Goal: Task Accomplishment & Management: Manage account settings

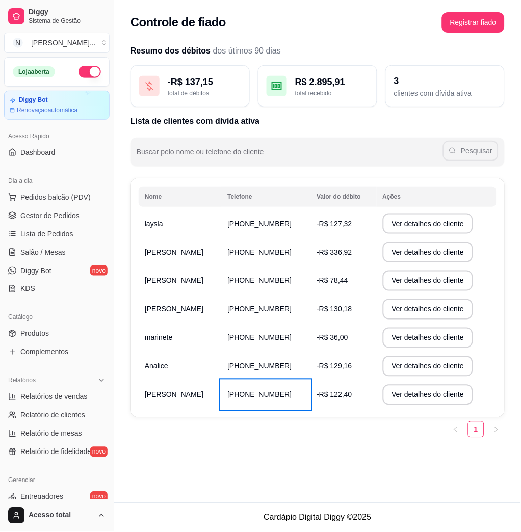
scroll to position [136, 0]
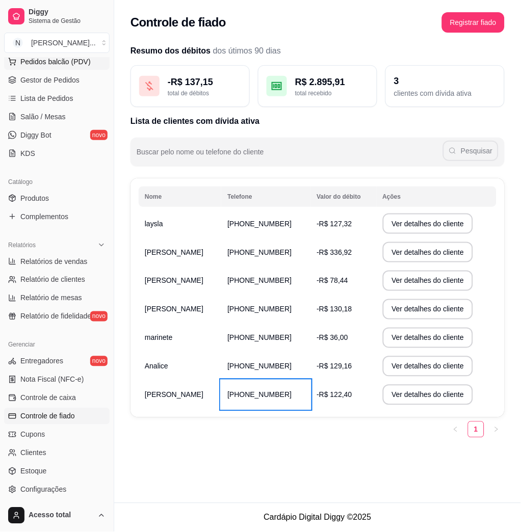
click at [66, 68] on button "Pedidos balcão (PDV)" at bounding box center [57, 62] width 106 height 16
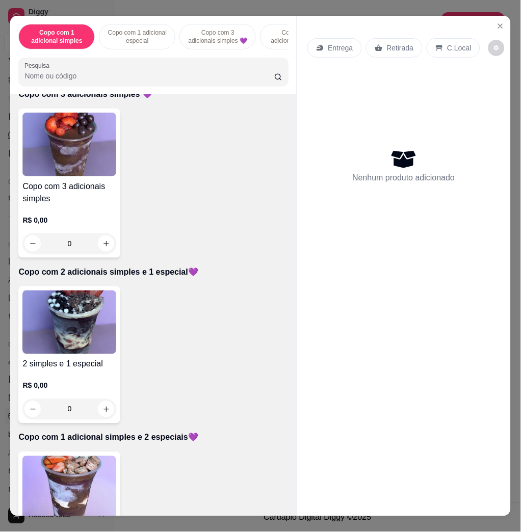
scroll to position [612, 0]
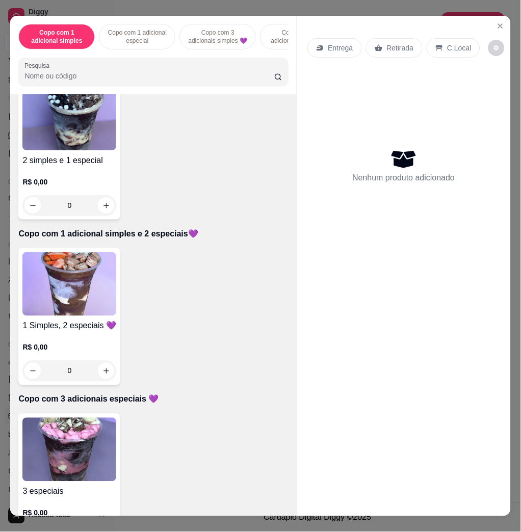
click at [96, 437] on img at bounding box center [69, 450] width 94 height 64
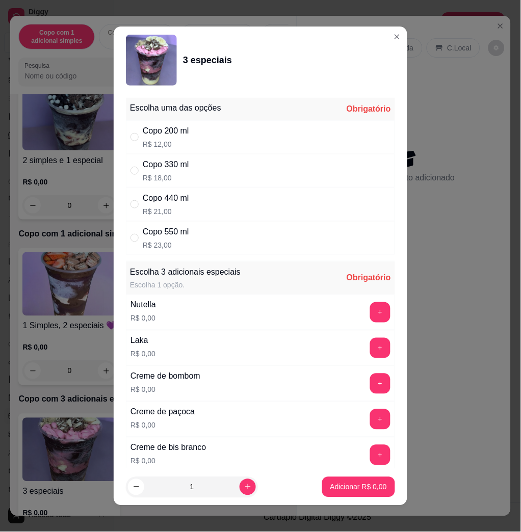
click at [210, 176] on div "Copo 330 ml R$ 18,00" at bounding box center [260, 171] width 269 height 34
radio input "true"
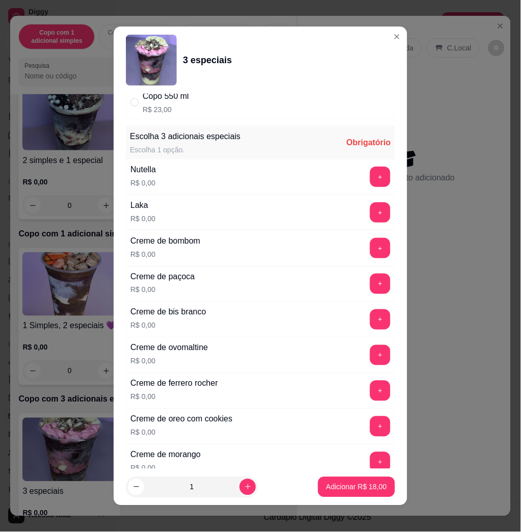
scroll to position [204, 0]
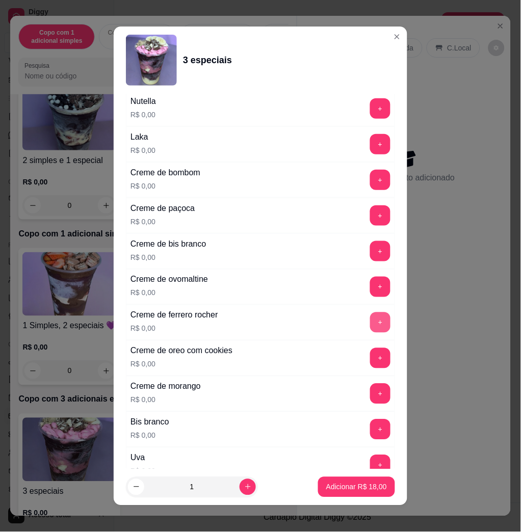
click at [370, 321] on button "+" at bounding box center [380, 323] width 20 height 20
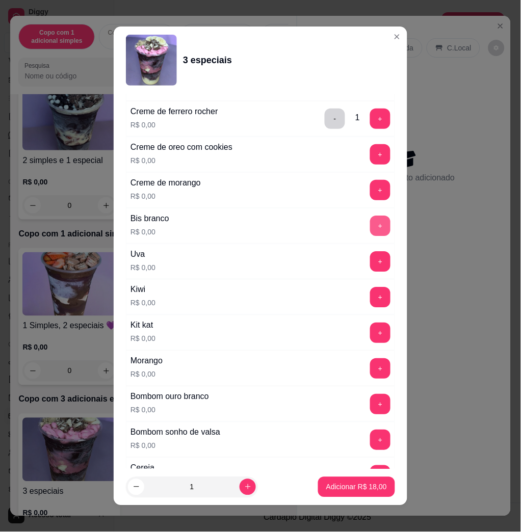
click at [370, 229] on button "+" at bounding box center [380, 226] width 20 height 20
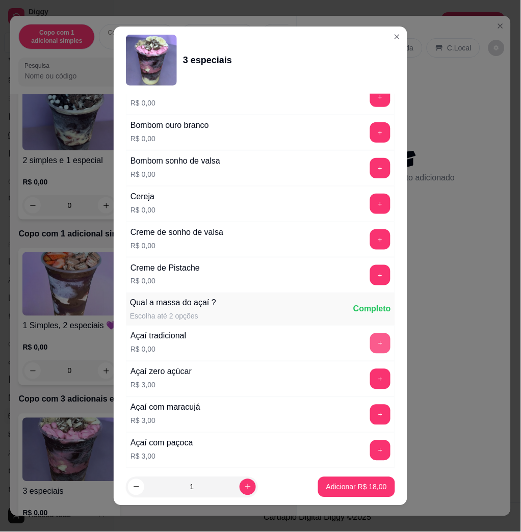
scroll to position [544, 0]
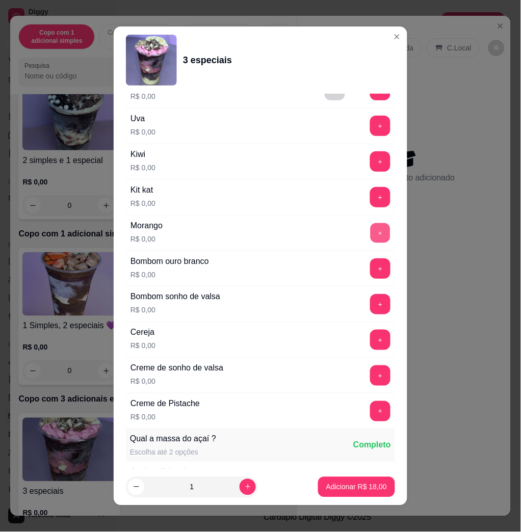
click at [371, 241] on button "+" at bounding box center [381, 233] width 20 height 20
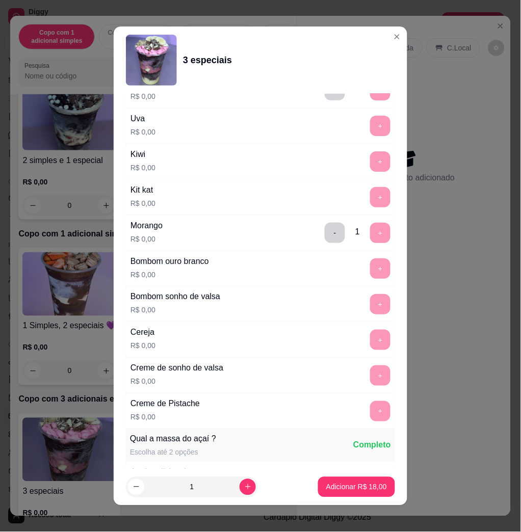
scroll to position [6, 0]
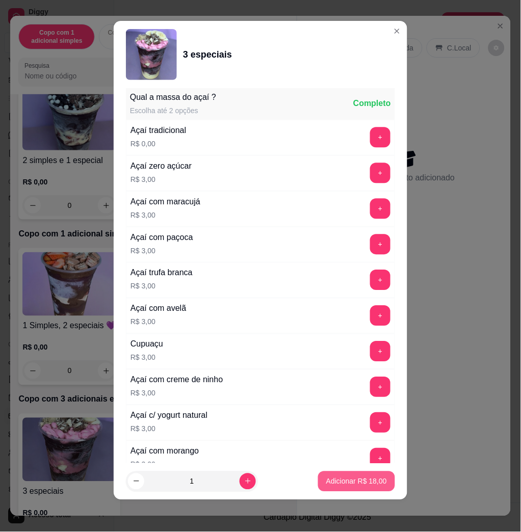
click at [353, 479] on p "Adicionar R$ 18,00" at bounding box center [356, 482] width 61 height 10
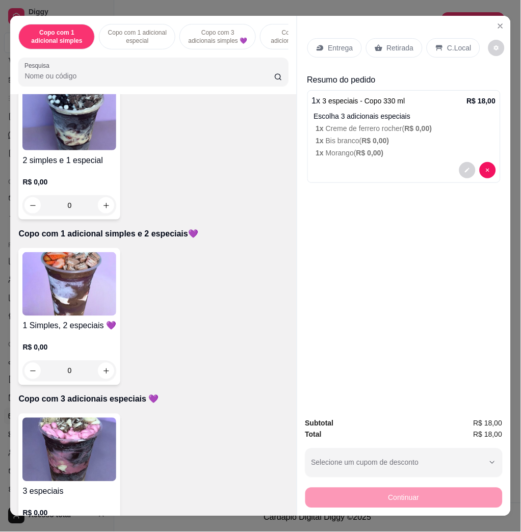
click at [338, 50] on div "Entrega" at bounding box center [335, 47] width 55 height 19
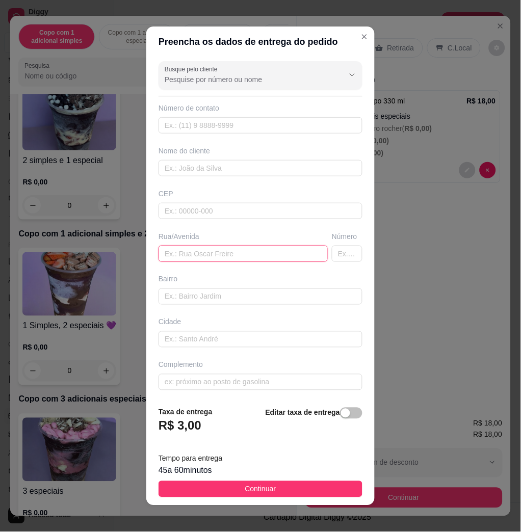
click at [211, 251] on input "text" at bounding box center [243, 254] width 169 height 16
type input "g"
click at [190, 254] on input "[PERSON_NAME]" at bounding box center [243, 254] width 169 height 16
click at [290, 252] on input "[PERSON_NAME]" at bounding box center [243, 254] width 169 height 16
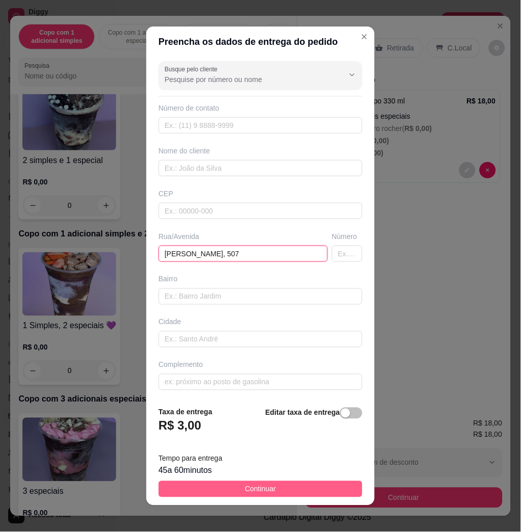
type input "[PERSON_NAME], 507"
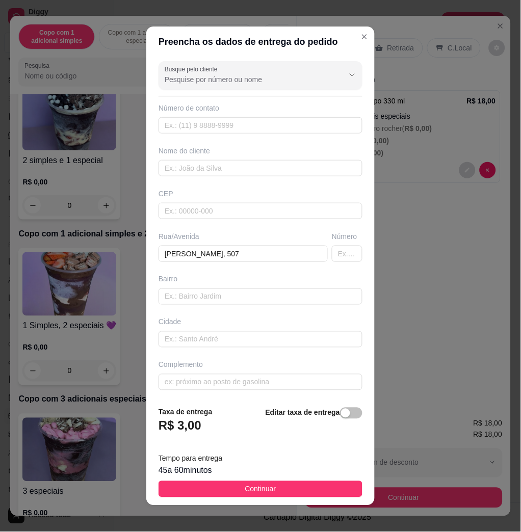
drag, startPoint x: 238, startPoint y: 495, endPoint x: 239, endPoint y: 489, distance: 5.7
click at [245, 495] on span "Continuar" at bounding box center [260, 489] width 31 height 11
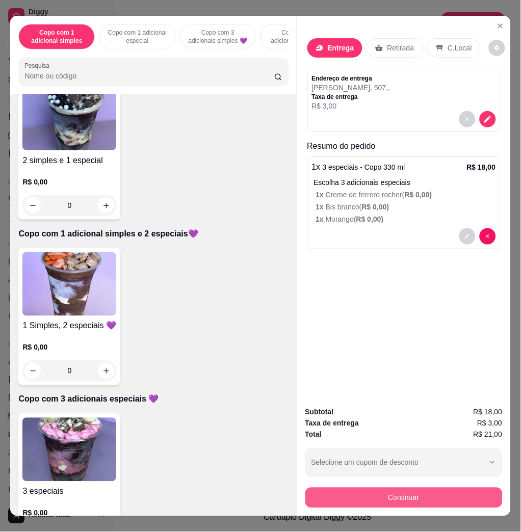
click at [461, 503] on div "Subtotal R$ 18,00 Taxa de entrega R$ 3,00 Total R$ 21,00 Selecione um cupom de …" at bounding box center [404, 458] width 214 height 118
click at [464, 494] on button "Continuar" at bounding box center [403, 498] width 191 height 20
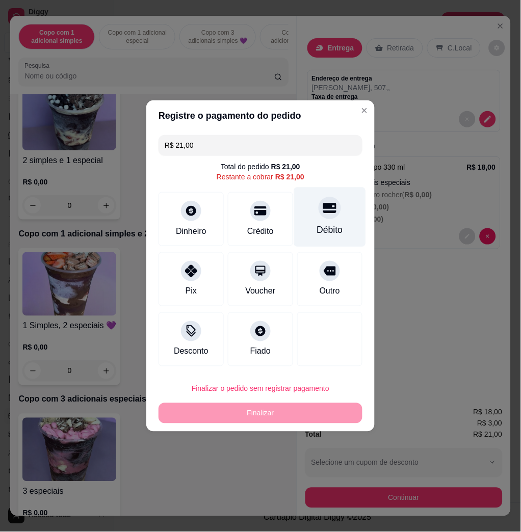
click at [322, 225] on div "Débito" at bounding box center [330, 230] width 26 height 13
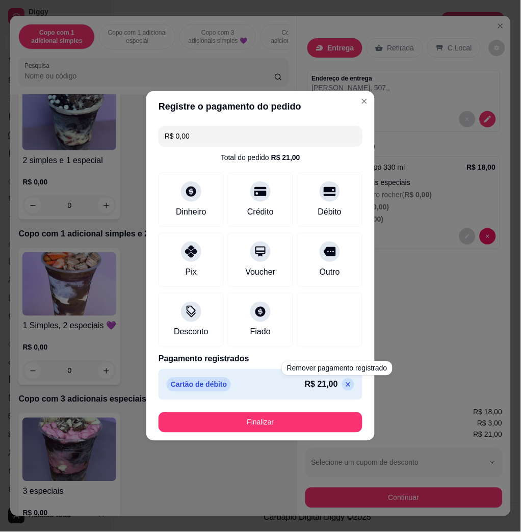
click at [342, 436] on footer "Finalizar" at bounding box center [260, 422] width 228 height 37
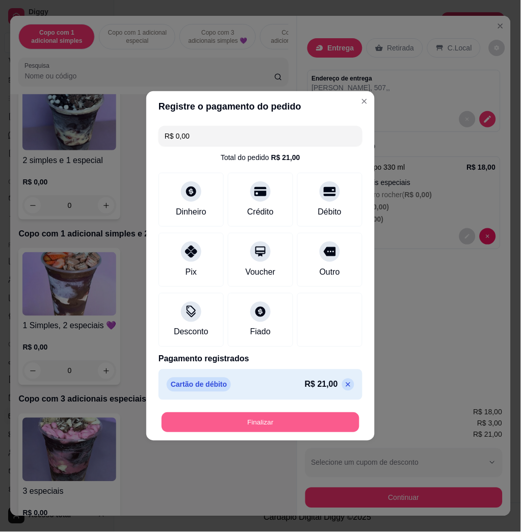
click at [338, 431] on button "Finalizar" at bounding box center [261, 423] width 198 height 20
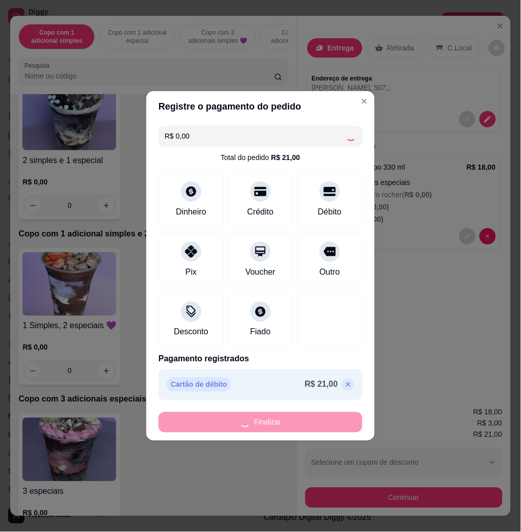
type input "-R$ 21,00"
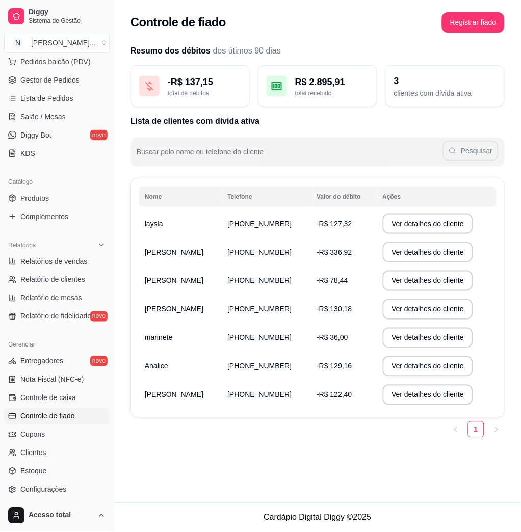
click at [79, 55] on div "Diggy Sistema de Gestão N Nalita Açaite ..." at bounding box center [57, 28] width 114 height 57
click at [78, 61] on span "Pedidos balcão (PDV)" at bounding box center [55, 62] width 70 height 10
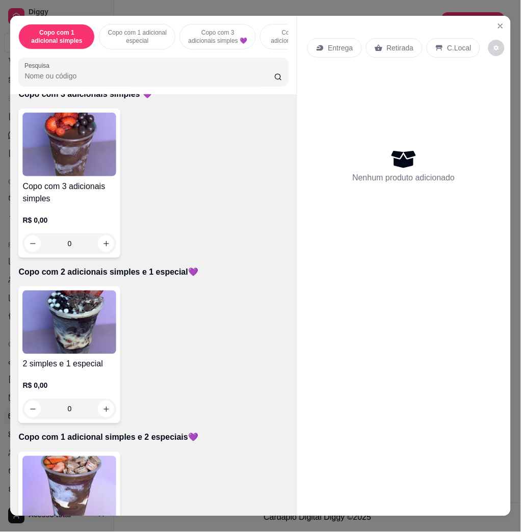
scroll to position [476, 0]
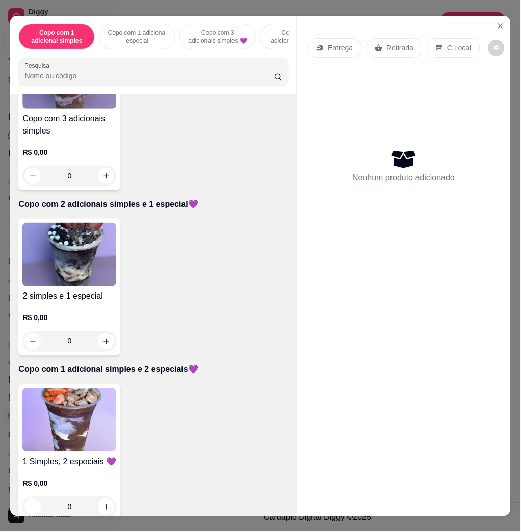
click at [46, 334] on div "R$ 0,00 0" at bounding box center [69, 332] width 94 height 39
click at [76, 425] on img at bounding box center [69, 421] width 94 height 64
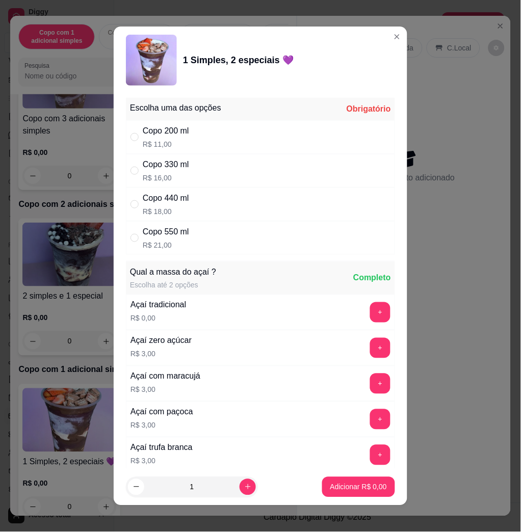
click at [229, 249] on div "Copo 550 ml R$ 21,00" at bounding box center [260, 238] width 269 height 34
radio input "true"
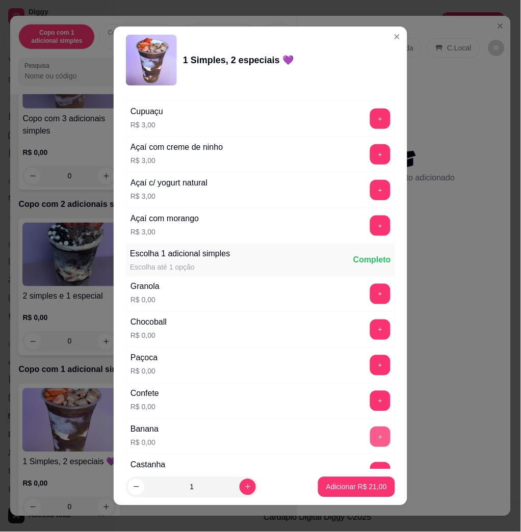
scroll to position [544, 0]
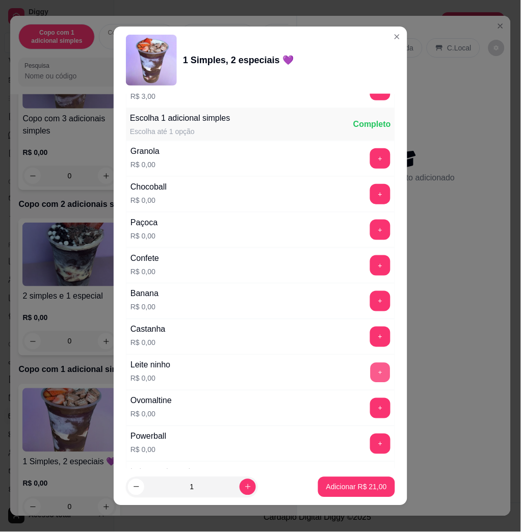
click at [371, 378] on button "+" at bounding box center [381, 373] width 20 height 20
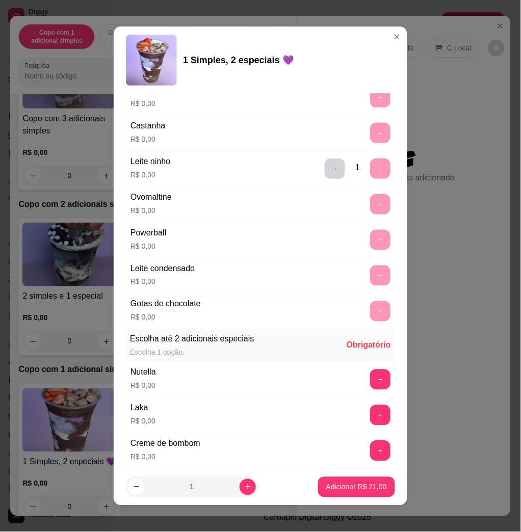
scroll to position [816, 0]
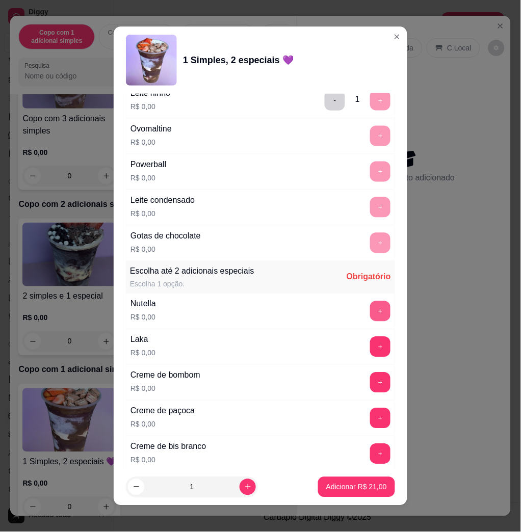
click at [370, 318] on button "+" at bounding box center [380, 311] width 20 height 20
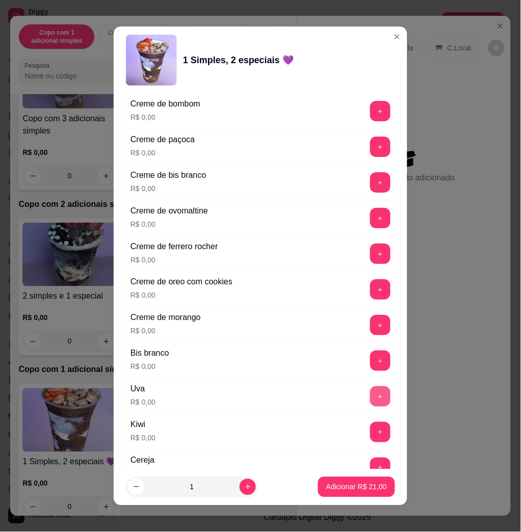
scroll to position [1224, 0]
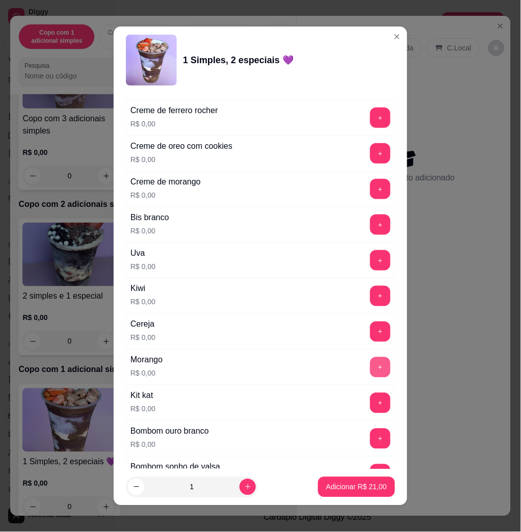
click at [370, 367] on button "+" at bounding box center [380, 367] width 20 height 20
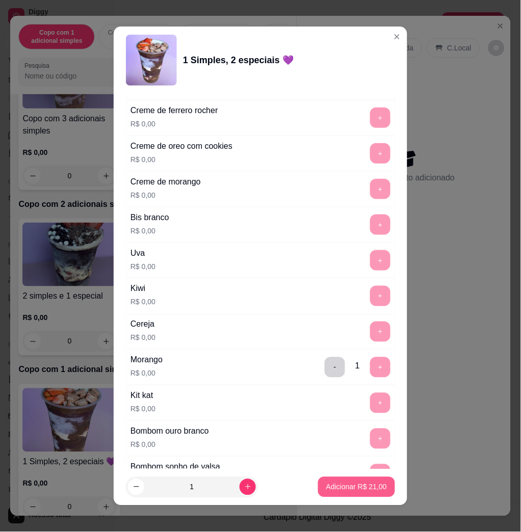
click at [365, 486] on p "Adicionar R$ 21,00" at bounding box center [356, 487] width 61 height 10
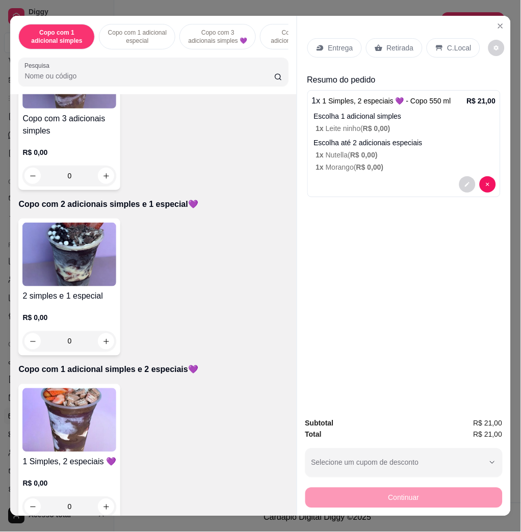
click at [55, 268] on img at bounding box center [69, 255] width 94 height 64
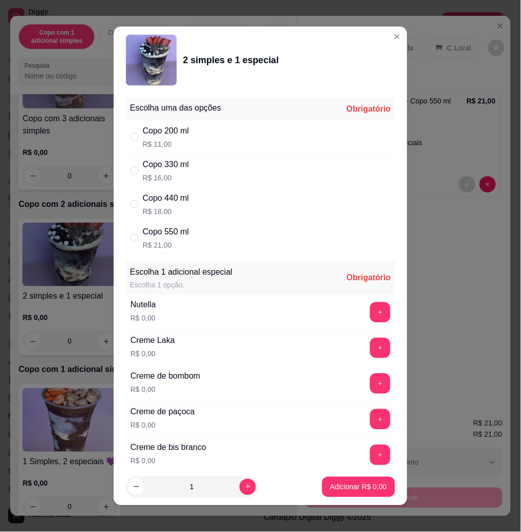
click at [187, 234] on div "Copo 550 ml R$ 21,00" at bounding box center [260, 238] width 269 height 34
radio input "true"
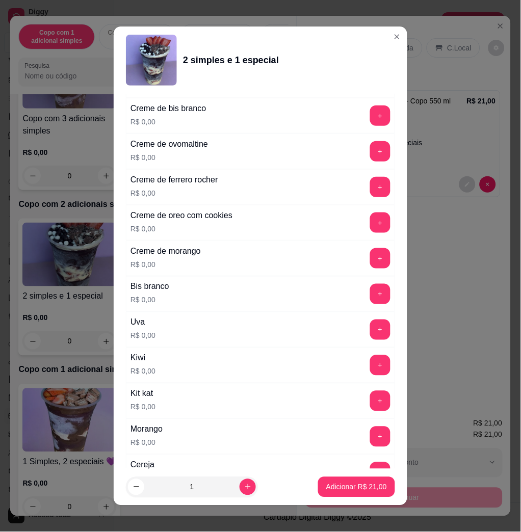
scroll to position [408, 0]
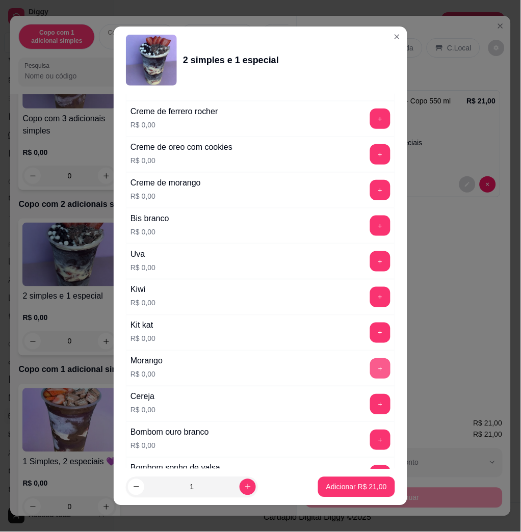
click at [370, 364] on button "+" at bounding box center [380, 369] width 20 height 20
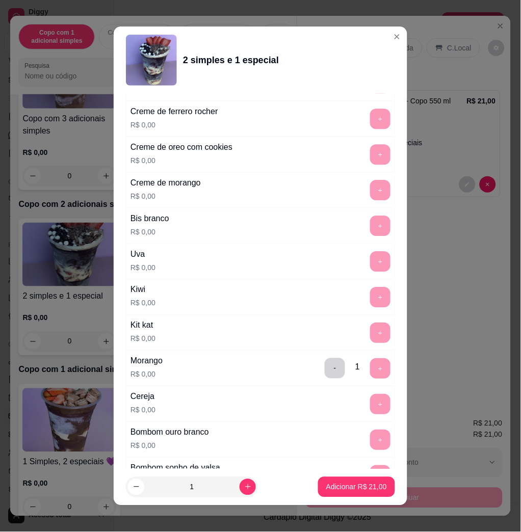
scroll to position [6, 0]
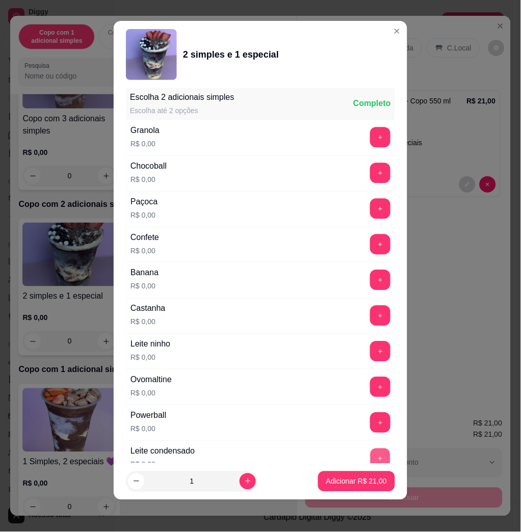
click at [371, 459] on button "+" at bounding box center [381, 459] width 20 height 20
click at [371, 240] on button "+" at bounding box center [381, 245] width 20 height 20
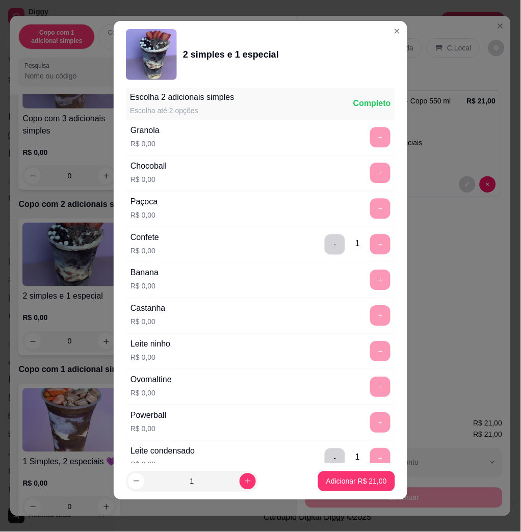
scroll to position [1307, 0]
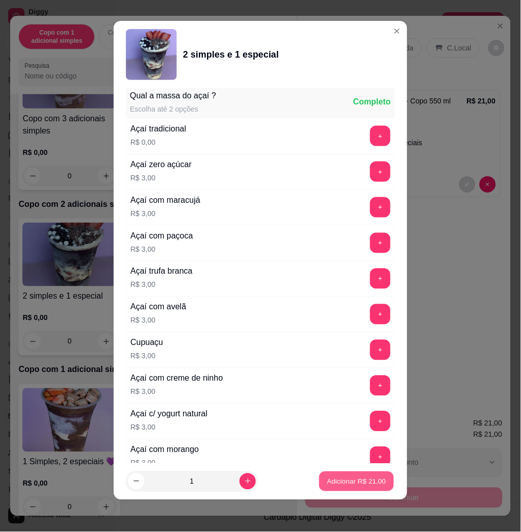
click at [361, 476] on button "Adicionar R$ 21,00" at bounding box center [356, 482] width 75 height 20
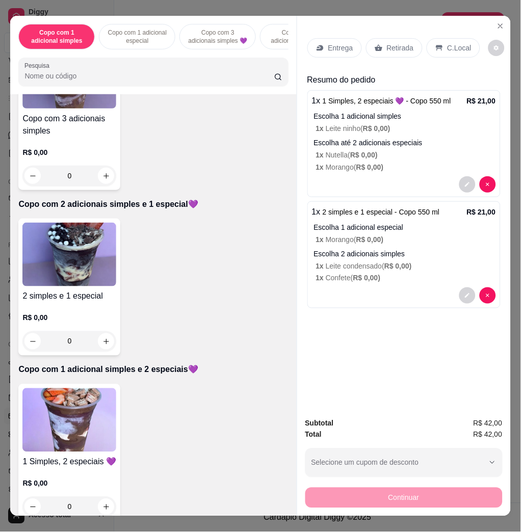
click at [337, 30] on div "Entrega Retirada C.Local" at bounding box center [404, 48] width 193 height 36
click at [337, 38] on div "Entrega" at bounding box center [335, 47] width 55 height 19
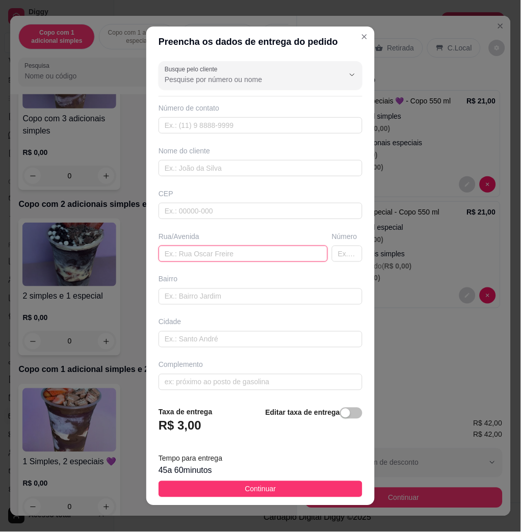
click at [206, 257] on input "text" at bounding box center [243, 254] width 169 height 16
paste input "[23:25[DATE]] samarasilvaa114: [PERSON_NAME] 1681 [23:26[DATE]] samarasilvaa114…"
drag, startPoint x: 265, startPoint y: 250, endPoint x: 210, endPoint y: 260, distance: 55.9
click at [210, 260] on input "[23:25[DATE]] samarasilvaa114: [PERSON_NAME] 1681 [23:26[DATE]] samarasilvaa114…" at bounding box center [243, 254] width 169 height 16
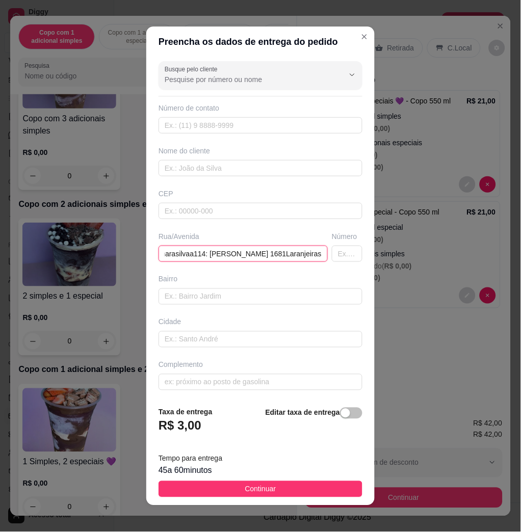
scroll to position [0, 0]
drag, startPoint x: 172, startPoint y: 255, endPoint x: 132, endPoint y: 267, distance: 42.0
click at [132, 267] on div "Preencha os dados de entrega do pedido Busque pelo cliente Número de contato No…" at bounding box center [260, 266] width 521 height 532
click at [238, 253] on input "[PERSON_NAME] 1681Laranjeiras" at bounding box center [243, 254] width 169 height 16
type input "[PERSON_NAME] n1681Laranjeiras"
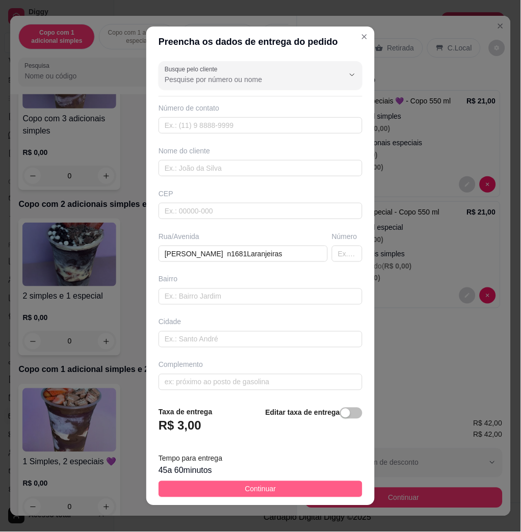
click at [245, 494] on span "Continuar" at bounding box center [260, 489] width 31 height 11
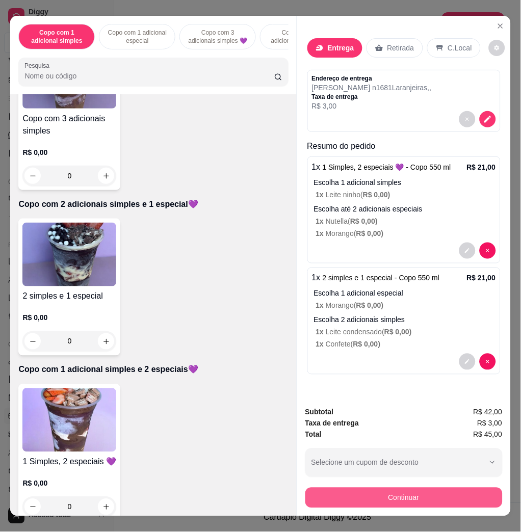
click at [426, 497] on button "Continuar" at bounding box center [403, 498] width 197 height 20
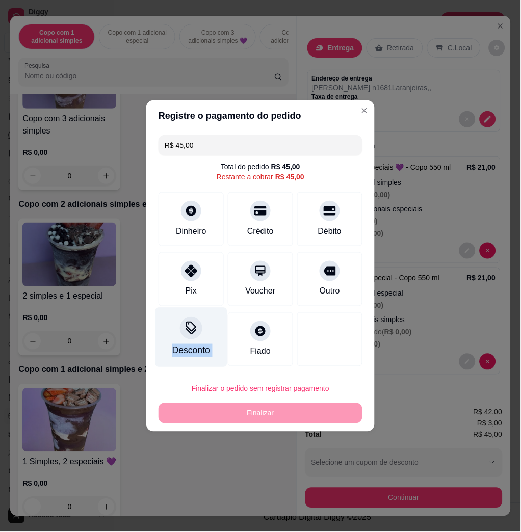
drag, startPoint x: 242, startPoint y: 327, endPoint x: 202, endPoint y: 341, distance: 42.7
click at [202, 341] on div "Desconto Fiado" at bounding box center [261, 340] width 204 height 54
click at [202, 341] on div "Desconto" at bounding box center [192, 338] width 72 height 60
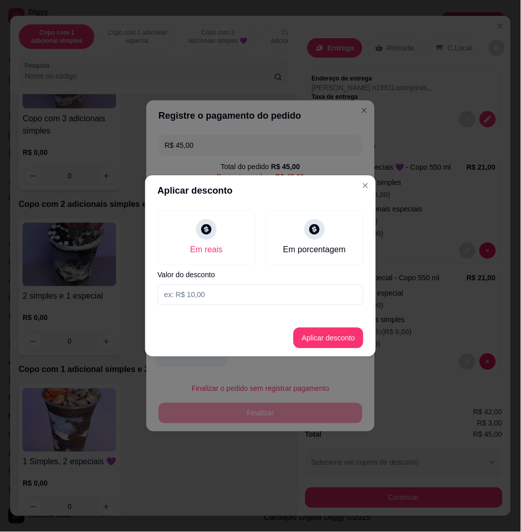
click at [202, 341] on footer "Aplicar desconto" at bounding box center [260, 338] width 231 height 37
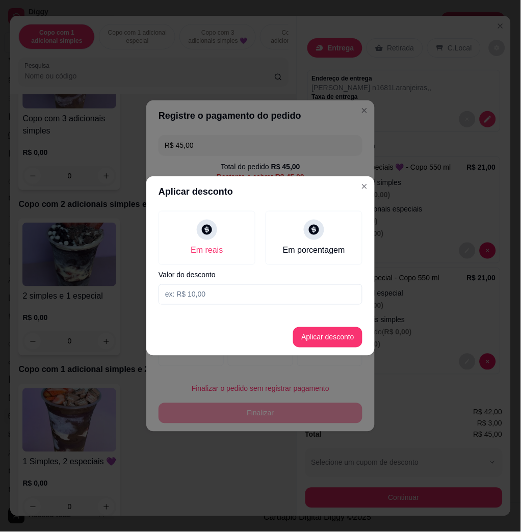
click at [221, 292] on input at bounding box center [261, 295] width 204 height 20
type input "4,01"
click at [311, 337] on button "Aplicar desconto" at bounding box center [328, 338] width 67 height 20
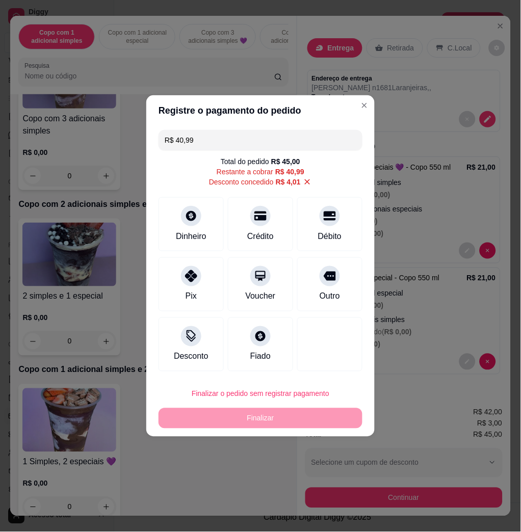
click at [331, 416] on div "Finalizar o pedido sem registrar pagamento Finalizar" at bounding box center [261, 406] width 204 height 45
click at [319, 213] on div at bounding box center [330, 213] width 22 height 22
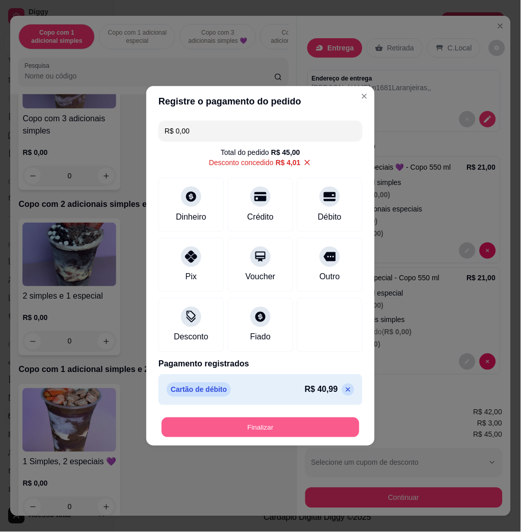
click at [338, 425] on button "Finalizar" at bounding box center [261, 428] width 198 height 20
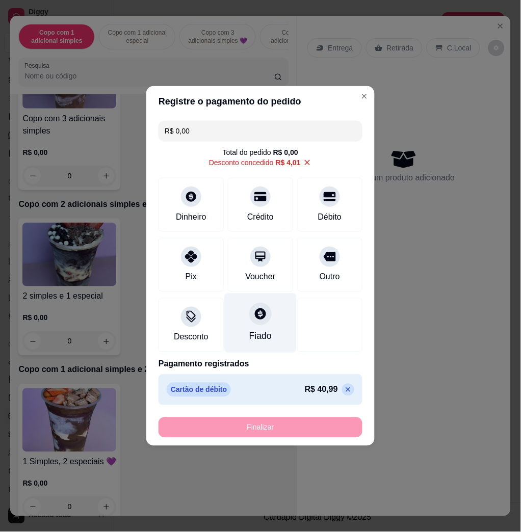
type input "-R$ 45,00"
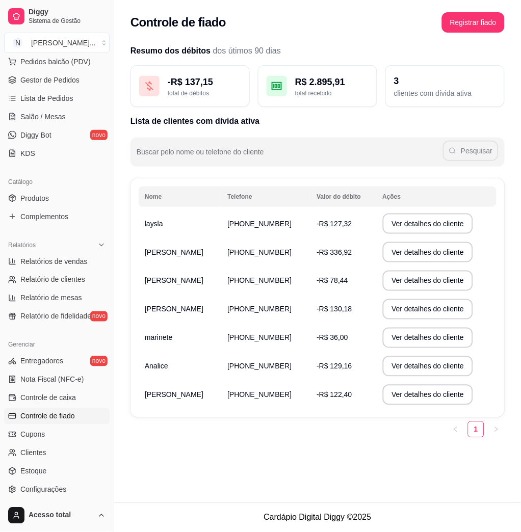
click at [61, 56] on div "Diggy Sistema de Gestão N Nalita Açaite ..." at bounding box center [57, 28] width 114 height 57
click at [59, 67] on button "Pedidos balcão (PDV)" at bounding box center [57, 62] width 106 height 16
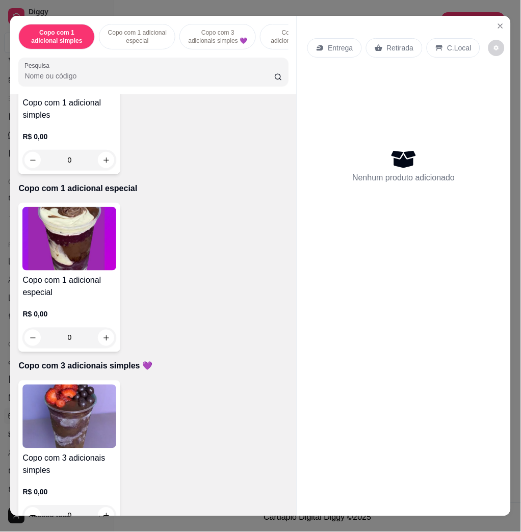
scroll to position [408, 0]
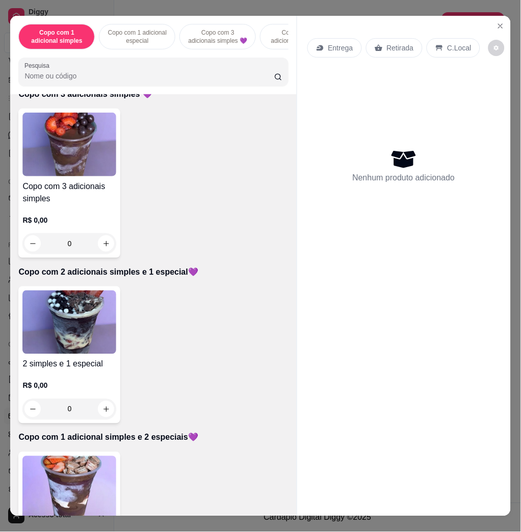
click at [83, 368] on h4 "2 simples e 1 especial" at bounding box center [69, 365] width 94 height 12
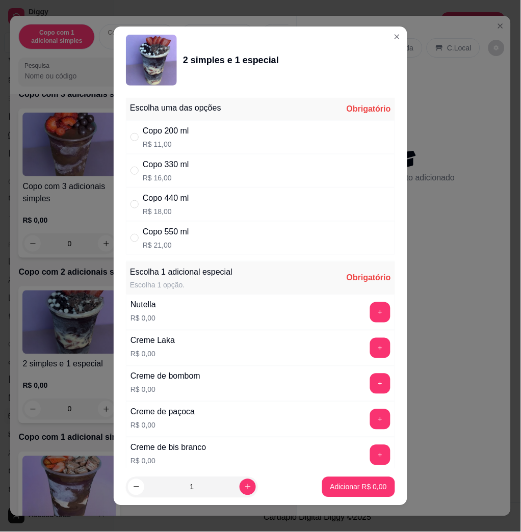
click at [222, 203] on div "Copo 440 ml R$ 18,00" at bounding box center [260, 205] width 269 height 34
radio input "true"
click at [370, 314] on button "+" at bounding box center [380, 312] width 20 height 20
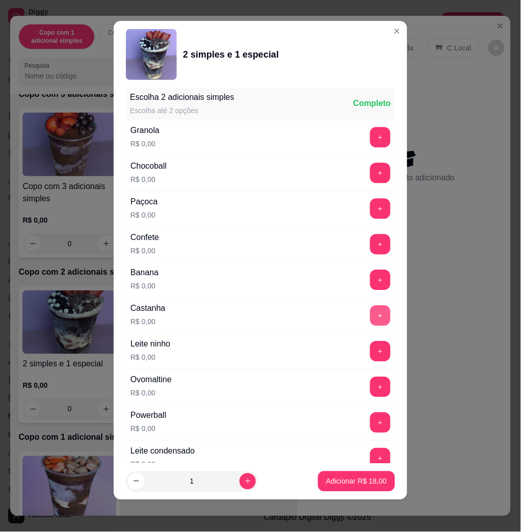
scroll to position [949, 0]
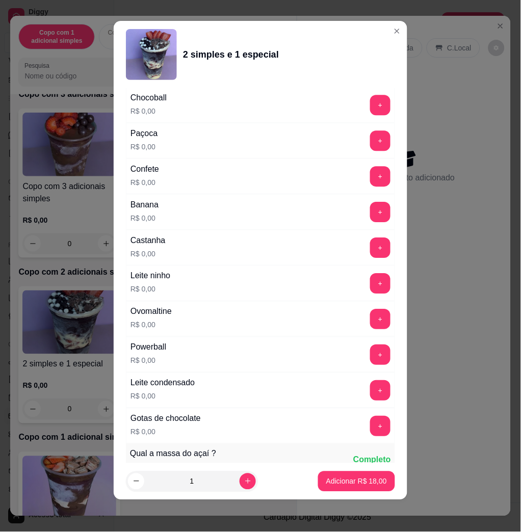
click at [370, 285] on button "+" at bounding box center [380, 283] width 20 height 20
click at [354, 482] on p "Adicionar R$ 18,00" at bounding box center [356, 482] width 59 height 10
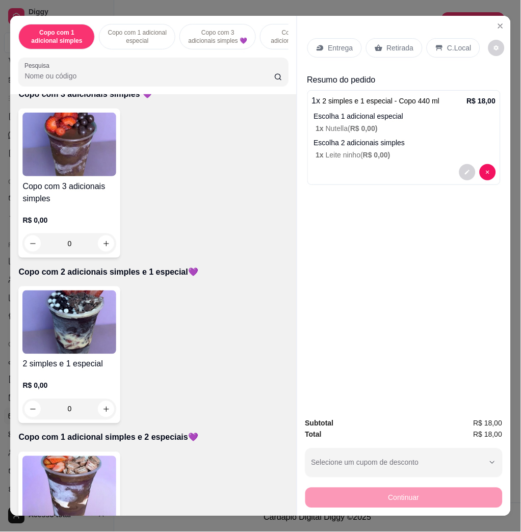
click at [463, 177] on div "1 x 2 simples e 1 especial - Copo 440 ml R$ 18,00 Escolha 1 adicional especial …" at bounding box center [404, 137] width 193 height 95
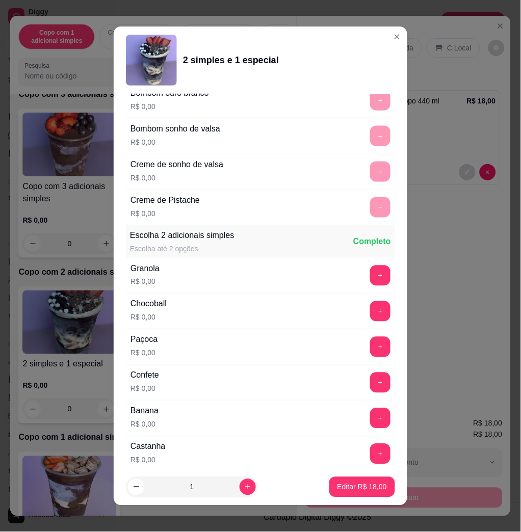
scroll to position [884, 0]
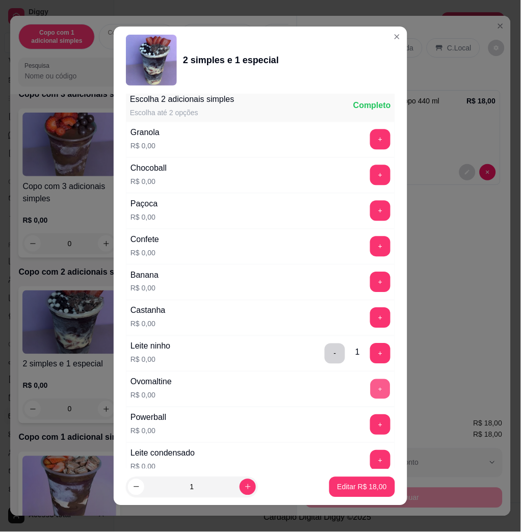
click at [371, 387] on button "+" at bounding box center [381, 390] width 20 height 20
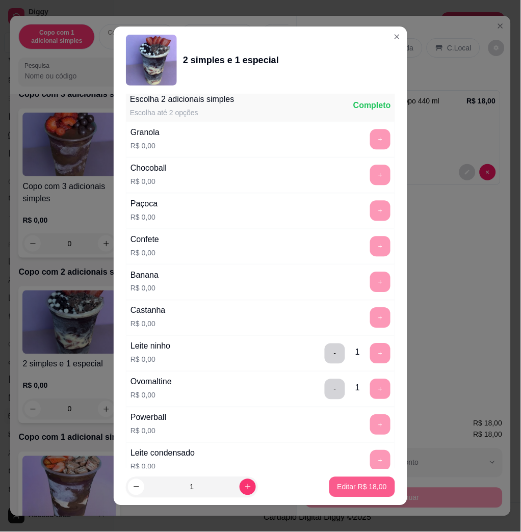
click at [360, 483] on p "Editar R$ 18,00" at bounding box center [362, 487] width 49 height 10
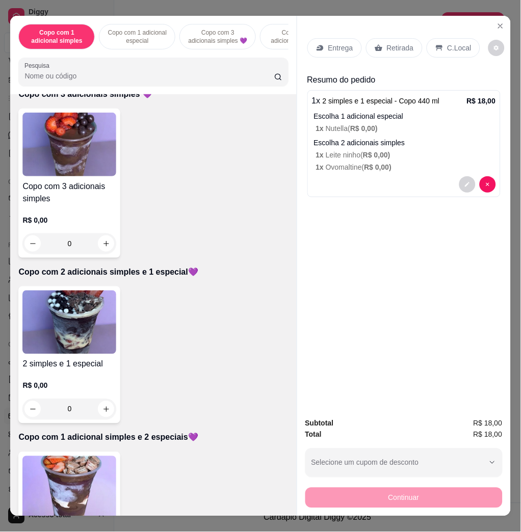
click at [69, 337] on img at bounding box center [69, 323] width 94 height 64
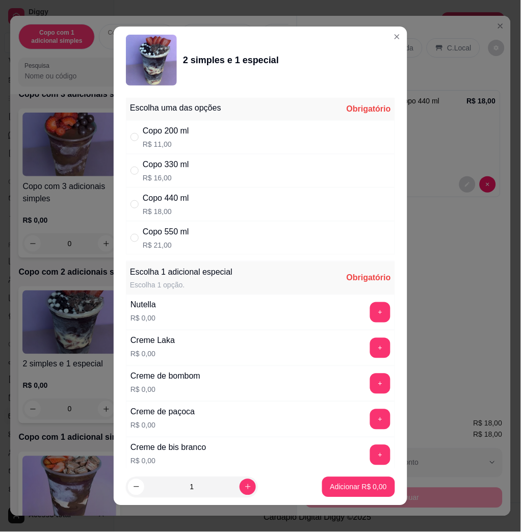
click at [239, 204] on div "Copo 440 ml R$ 18,00" at bounding box center [260, 205] width 269 height 34
radio input "true"
click at [371, 319] on button "+" at bounding box center [381, 313] width 20 height 20
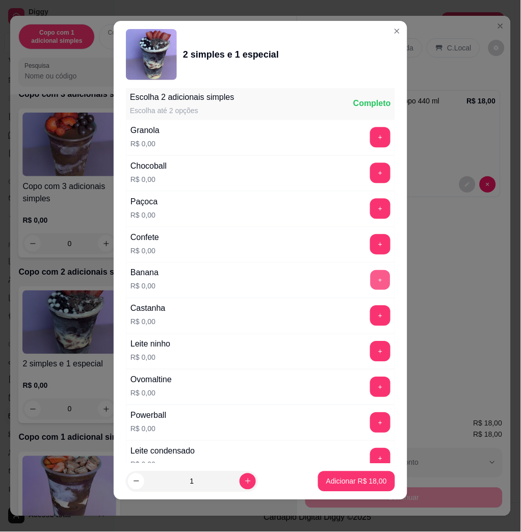
click at [371, 285] on button "+" at bounding box center [381, 281] width 20 height 20
click at [371, 391] on button "+" at bounding box center [381, 388] width 20 height 20
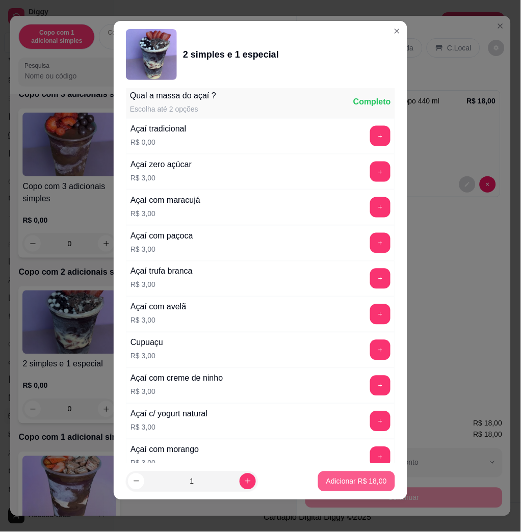
click at [359, 479] on p "Adicionar R$ 18,00" at bounding box center [356, 482] width 61 height 10
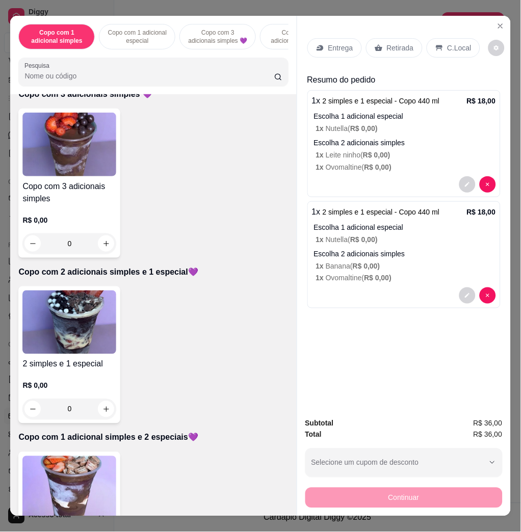
click at [60, 354] on img at bounding box center [69, 323] width 94 height 64
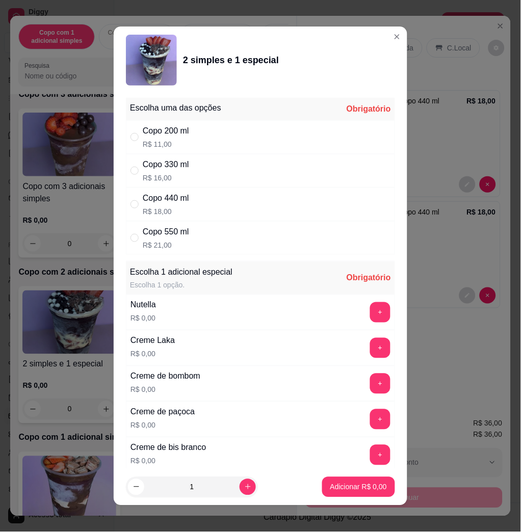
click at [201, 149] on div "Copo 200 ml R$ 11,00" at bounding box center [260, 137] width 269 height 34
drag, startPoint x: 202, startPoint y: 166, endPoint x: 211, endPoint y: 180, distance: 15.6
click at [205, 169] on div "Copo 330 ml R$ 16,00" at bounding box center [260, 171] width 269 height 34
radio input "false"
radio input "true"
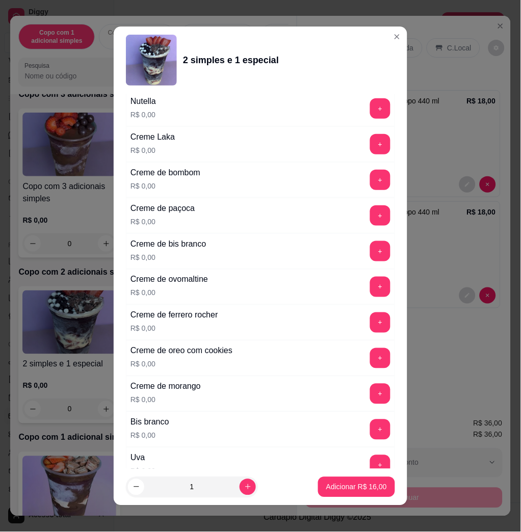
scroll to position [340, 0]
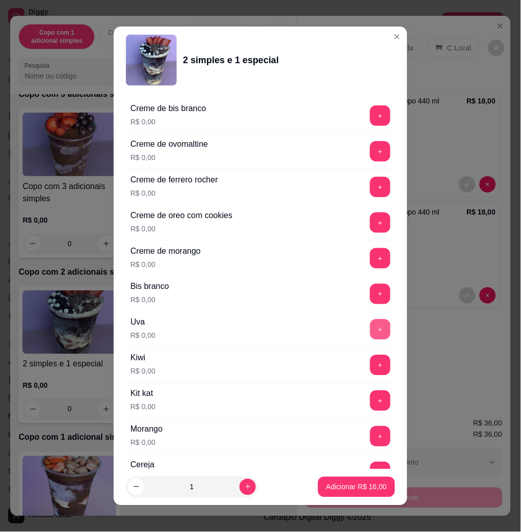
click at [370, 330] on button "+" at bounding box center [380, 330] width 20 height 20
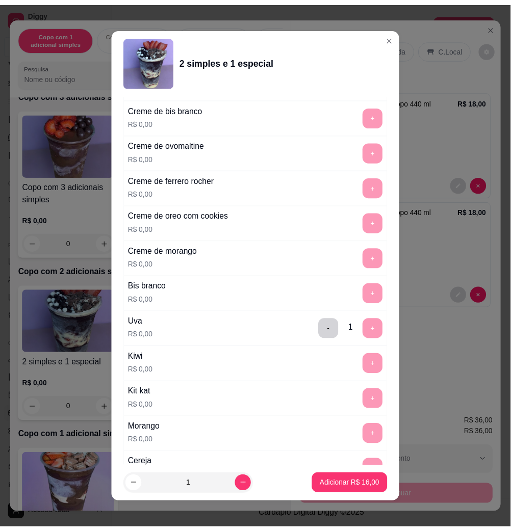
scroll to position [6, 0]
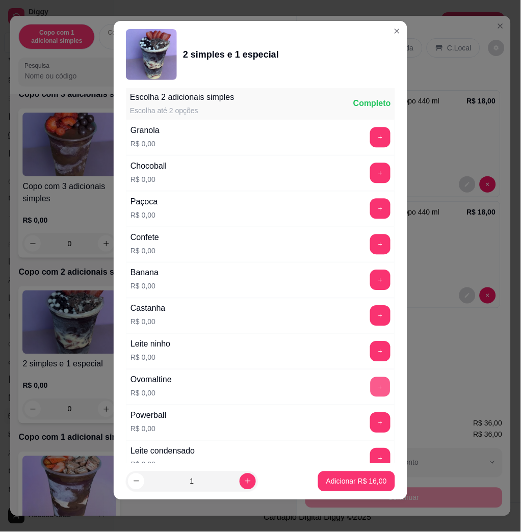
click at [371, 387] on button "+" at bounding box center [381, 388] width 20 height 20
click at [369, 485] on p "Adicionar R$ 16,00" at bounding box center [356, 482] width 59 height 10
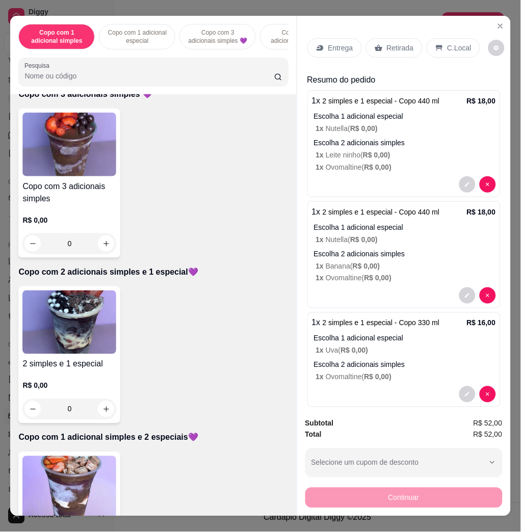
click at [344, 43] on p "Entrega" at bounding box center [340, 48] width 25 height 10
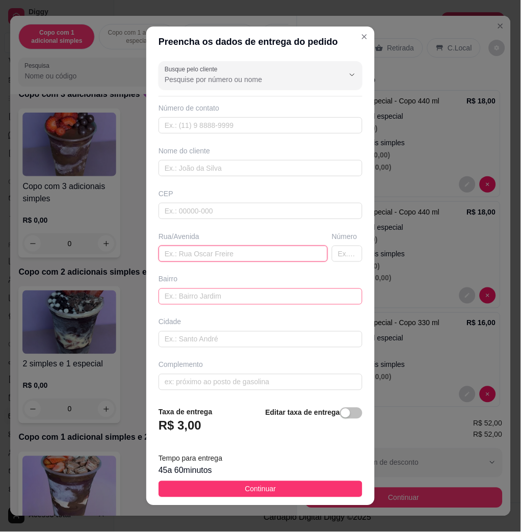
drag, startPoint x: 218, startPoint y: 259, endPoint x: 223, endPoint y: 300, distance: 41.6
click at [218, 259] on input "text" at bounding box center [243, 254] width 169 height 16
paste input "[PERSON_NAME] 26"
type input "[PERSON_NAME] 260"
click at [299, 501] on footer "Taxa de entrega R$ 3,00 Editar taxa de entrega Tempo para entrega 45 a 60 minut…" at bounding box center [260, 452] width 228 height 107
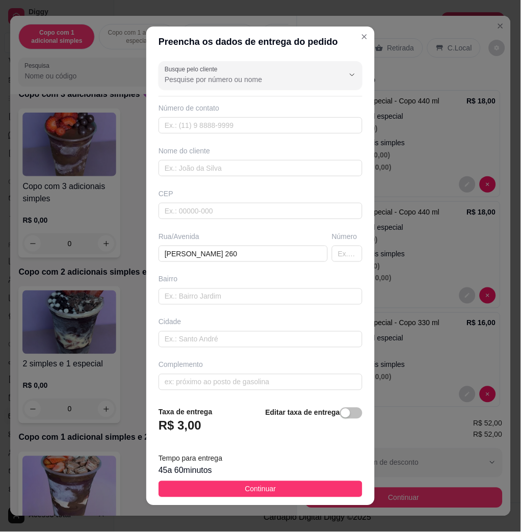
click at [303, 498] on footer "Taxa de entrega R$ 3,00 Editar taxa de entrega Tempo para entrega 45 a 60 minut…" at bounding box center [260, 452] width 228 height 107
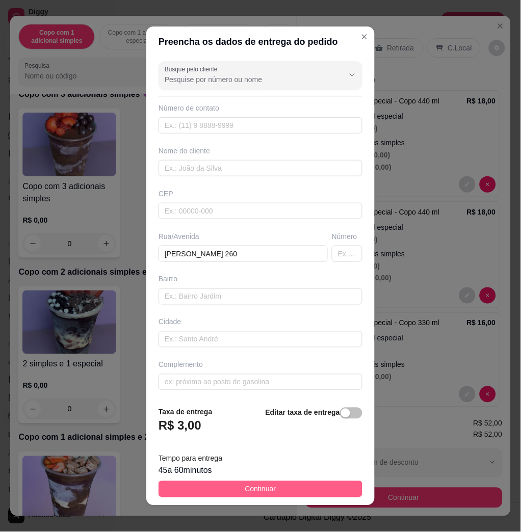
click at [305, 496] on button "Continuar" at bounding box center [261, 489] width 204 height 16
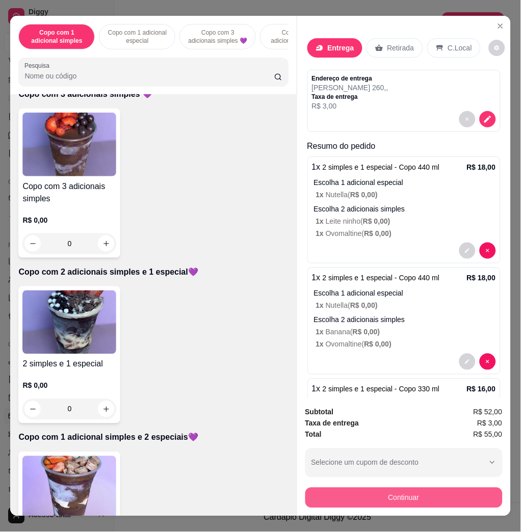
click at [415, 490] on button "Continuar" at bounding box center [403, 498] width 197 height 20
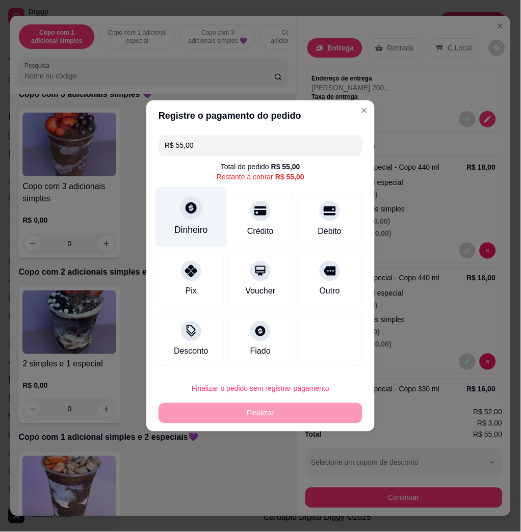
click at [213, 218] on div "Dinheiro" at bounding box center [192, 218] width 72 height 60
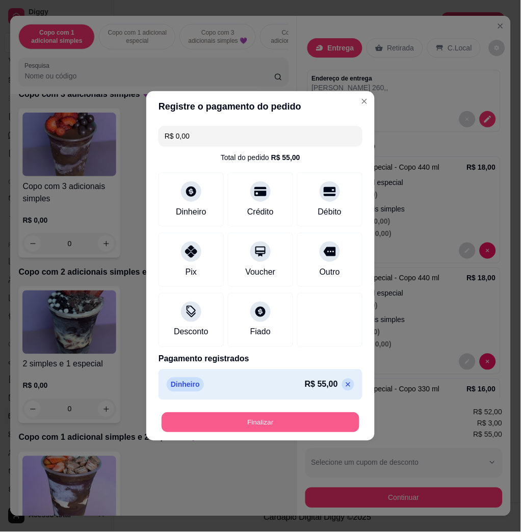
click at [286, 422] on button "Finalizar" at bounding box center [261, 423] width 198 height 20
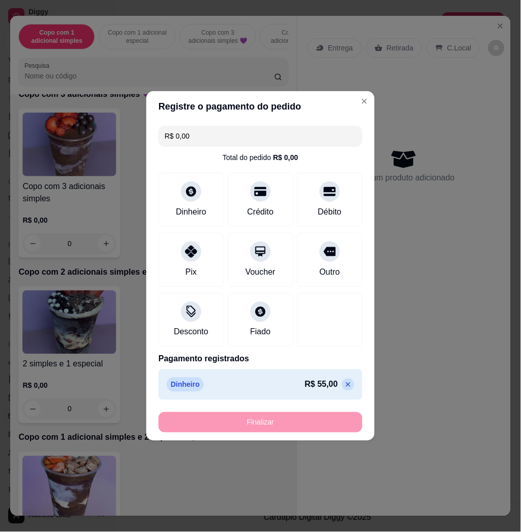
type input "-R$ 55,00"
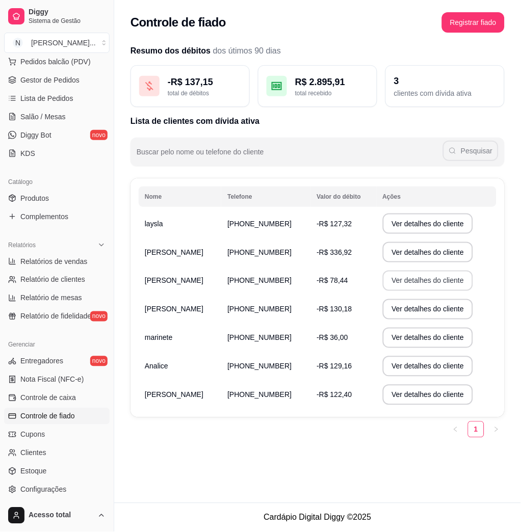
click at [422, 281] on button "Ver detalhes do cliente" at bounding box center [428, 281] width 91 height 20
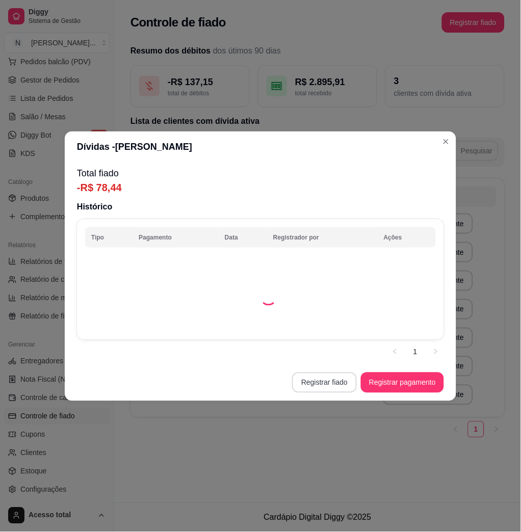
click at [320, 381] on button "Registrar fiado" at bounding box center [324, 383] width 65 height 20
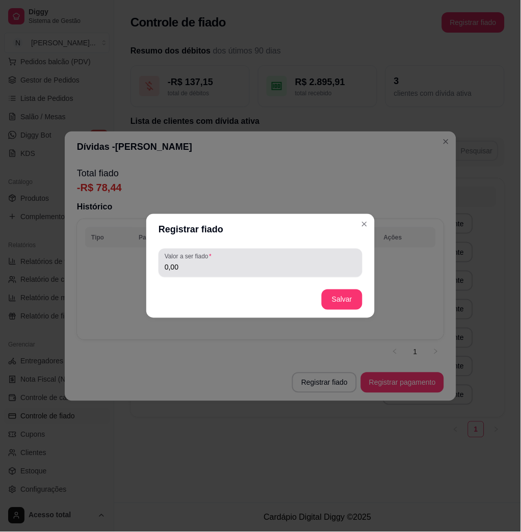
click at [235, 267] on input "0,00" at bounding box center [261, 267] width 192 height 10
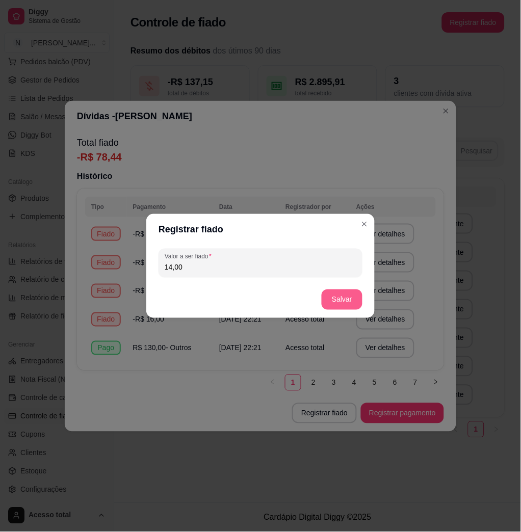
type input "14,00"
click at [351, 296] on button "Salvar" at bounding box center [342, 300] width 41 height 20
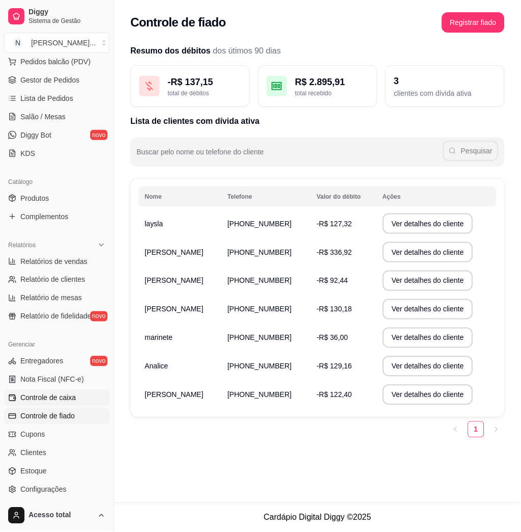
click at [80, 398] on link "Controle de caixa" at bounding box center [57, 398] width 106 height 16
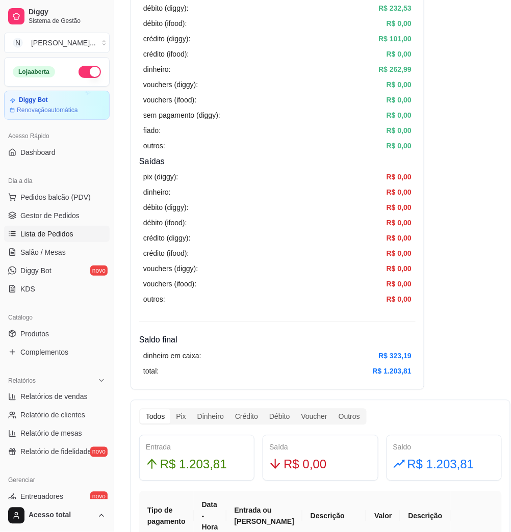
click at [59, 233] on span "Lista de Pedidos" at bounding box center [46, 234] width 53 height 10
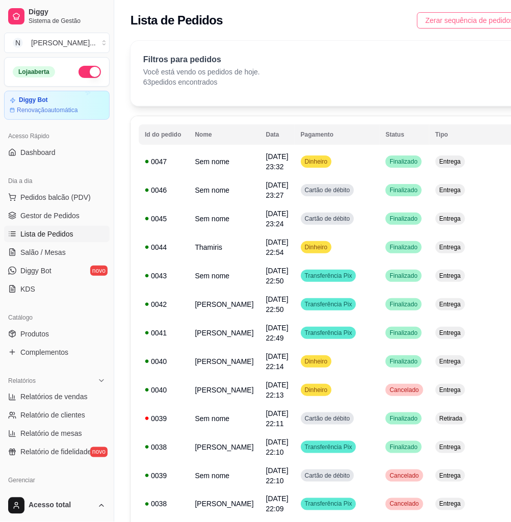
click at [470, 16] on span "Zerar sequência de pedidos" at bounding box center [469, 20] width 89 height 11
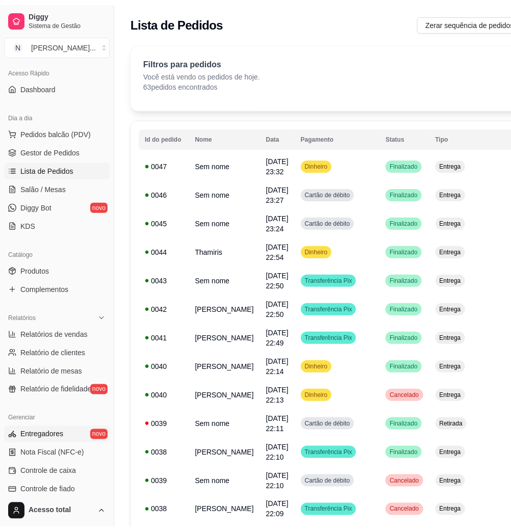
scroll to position [201, 0]
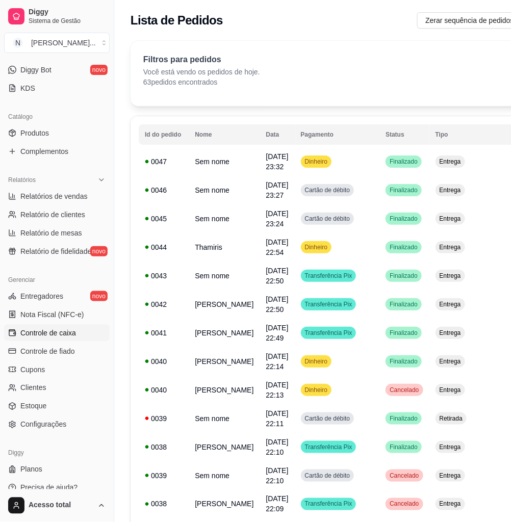
click at [78, 338] on link "Controle de caixa" at bounding box center [57, 333] width 106 height 16
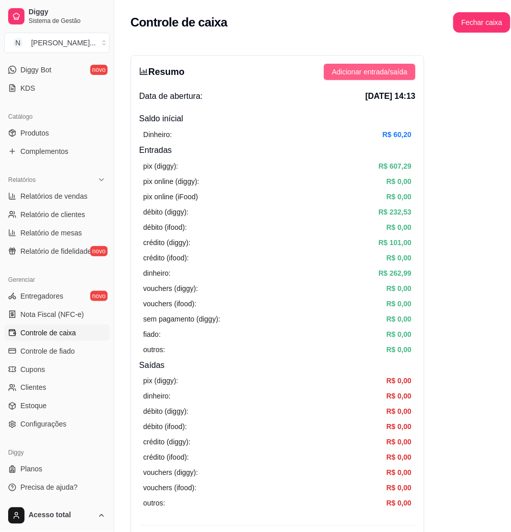
click at [374, 73] on span "Adicionar entrada/saída" at bounding box center [369, 71] width 75 height 11
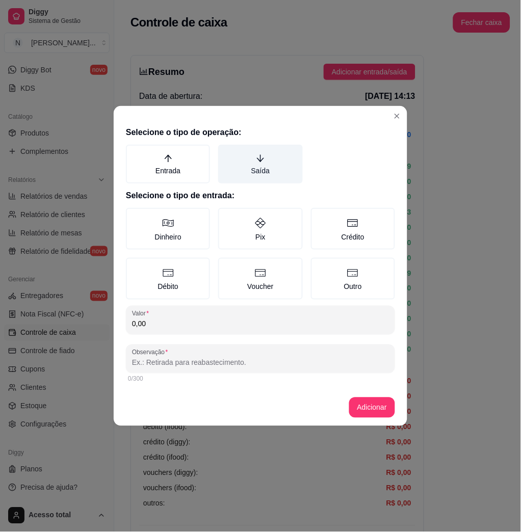
drag, startPoint x: 274, startPoint y: 156, endPoint x: 276, endPoint y: 208, distance: 51.5
click at [273, 157] on label "Saída" at bounding box center [260, 164] width 84 height 39
click at [226, 152] on button "Saída" at bounding box center [222, 148] width 8 height 8
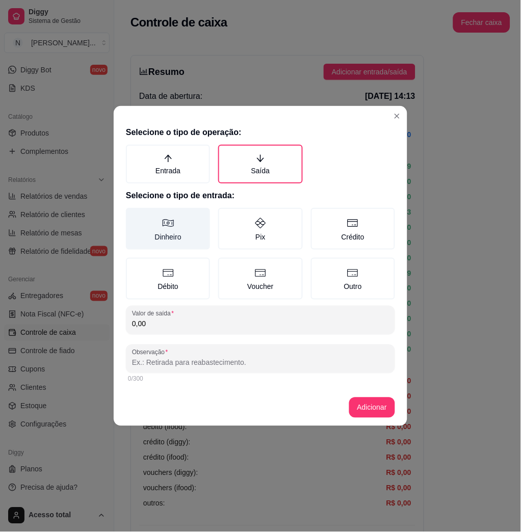
click at [176, 238] on label "Dinheiro" at bounding box center [168, 229] width 84 height 42
click at [134, 216] on button "Dinheiro" at bounding box center [129, 212] width 8 height 8
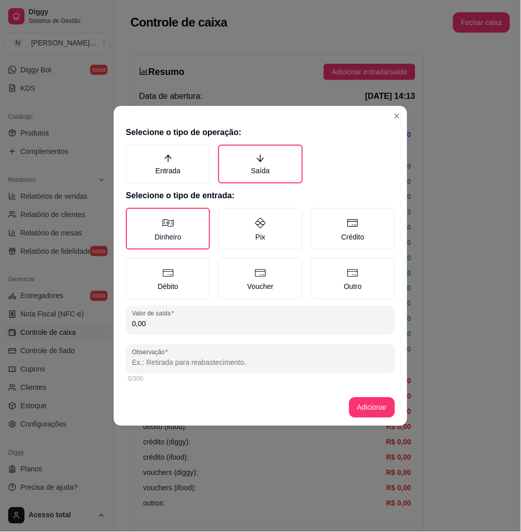
click at [231, 335] on div "Selecione o tipo de operação: Entrada Saída Selecione o tipo de entrada: Dinhei…" at bounding box center [261, 255] width 294 height 267
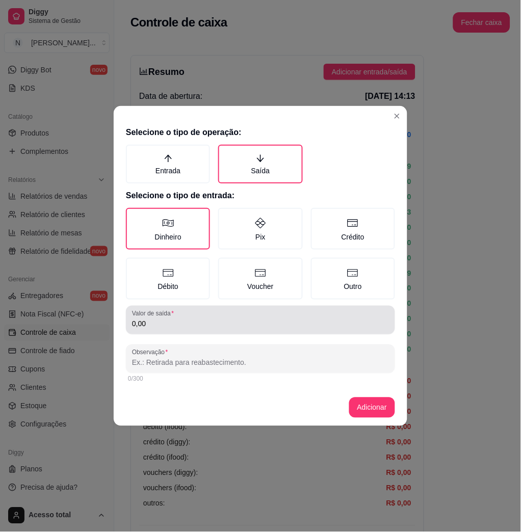
click at [191, 324] on input "0,00" at bounding box center [260, 324] width 257 height 10
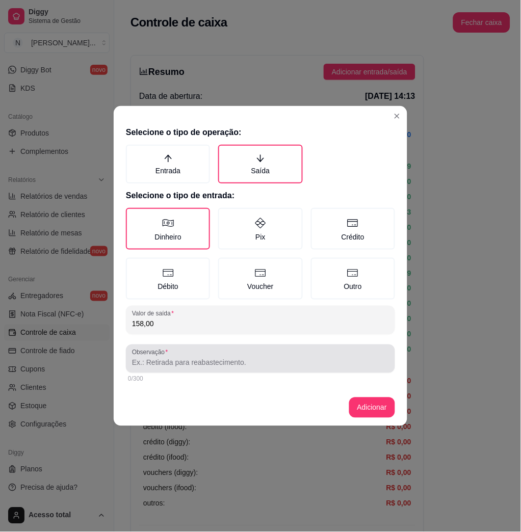
type input "158,00"
click at [217, 371] on div "Observação" at bounding box center [260, 359] width 269 height 29
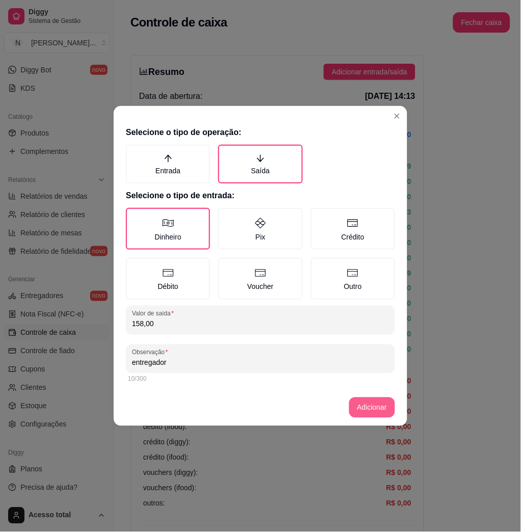
type input "entregador"
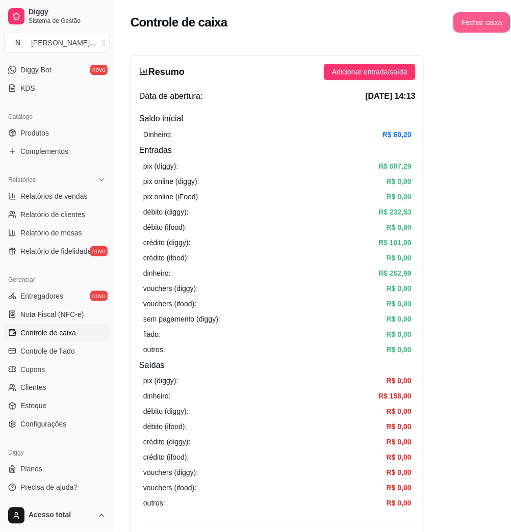
click at [453, 27] on button "Fechar caixa" at bounding box center [481, 22] width 57 height 20
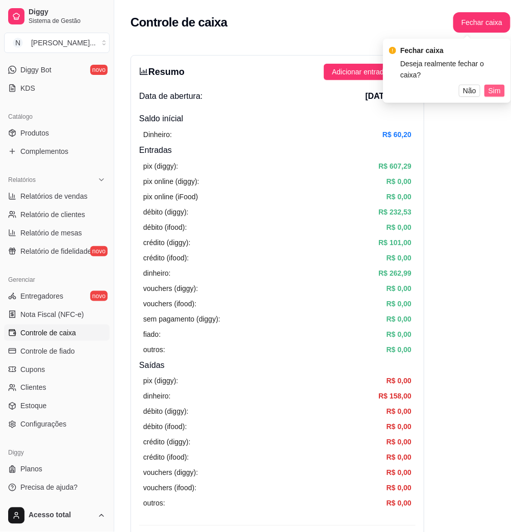
click at [498, 85] on span "Sim" at bounding box center [495, 90] width 12 height 11
